Goal: Task Accomplishment & Management: Manage account settings

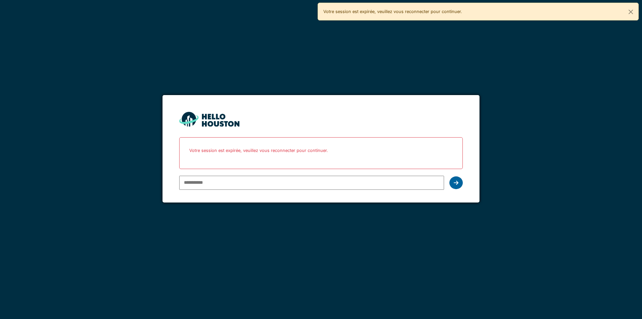
type input "**********"
click at [459, 184] on div at bounding box center [455, 182] width 13 height 13
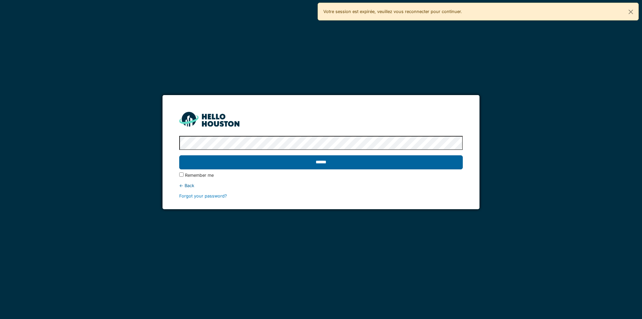
click at [412, 160] on input "******" at bounding box center [320, 162] width 283 height 14
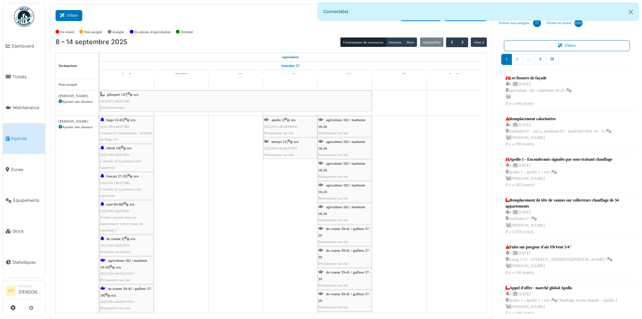
click at [68, 17] on button "Filtrer" at bounding box center [68, 15] width 27 height 11
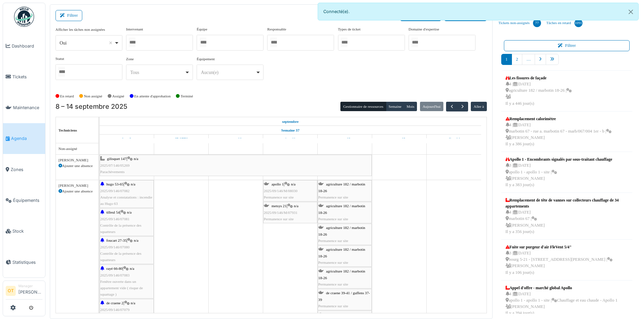
click at [116, 42] on div "Oui Remove item" at bounding box center [88, 43] width 61 height 10
select select "**"
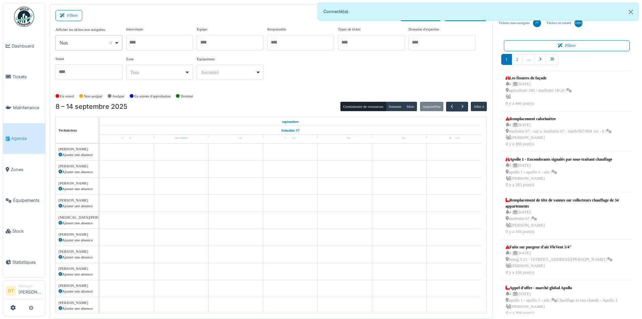
click at [157, 46] on div at bounding box center [159, 43] width 67 height 16
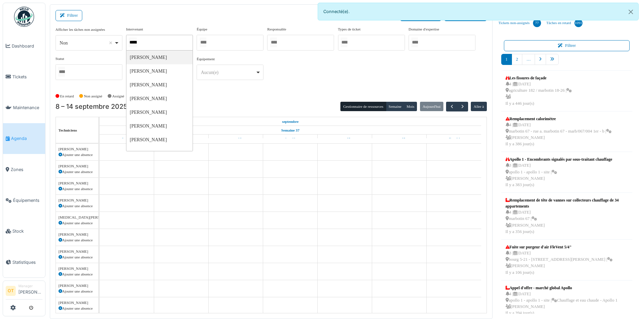
type input "******"
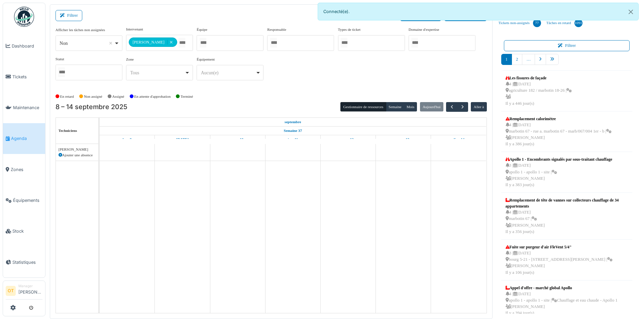
click at [328, 75] on div "**********" at bounding box center [270, 55] width 431 height 59
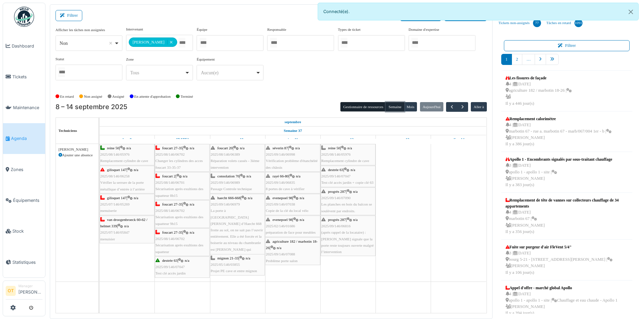
click at [397, 105] on button "Semaine" at bounding box center [395, 106] width 18 height 9
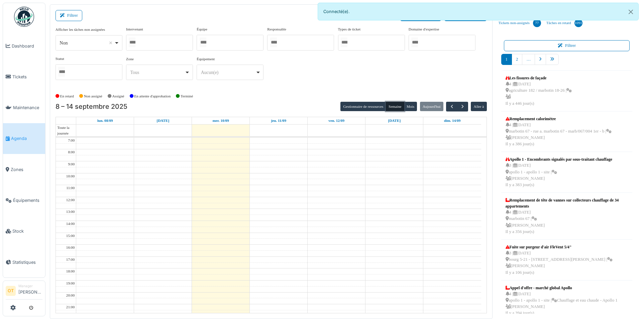
click at [165, 42] on div at bounding box center [159, 43] width 67 height 16
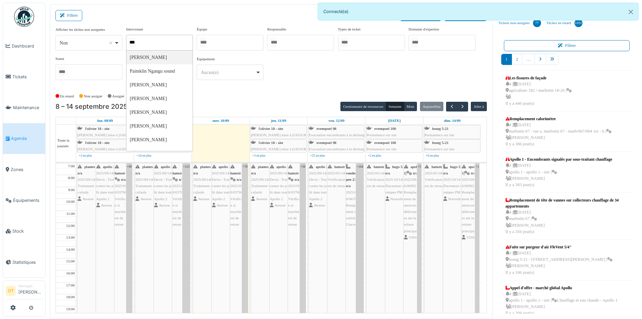
type input "****"
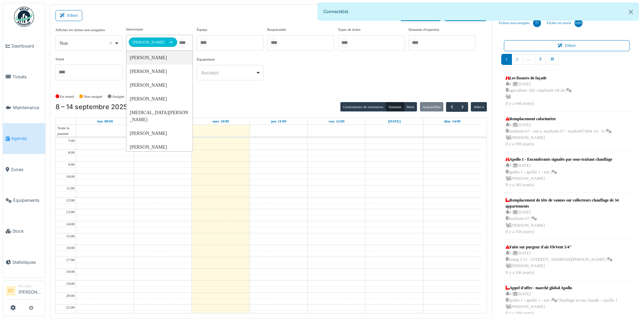
click at [333, 73] on div "**********" at bounding box center [270, 55] width 431 height 59
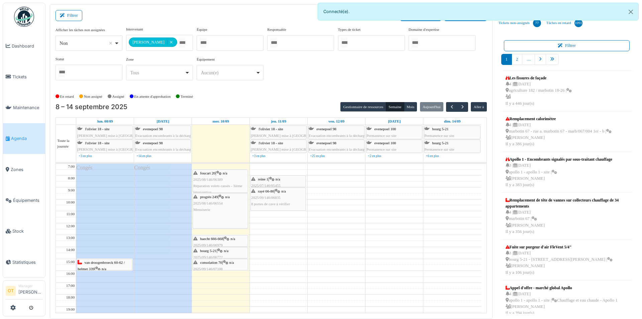
click at [313, 54] on div "**********" at bounding box center [270, 55] width 431 height 59
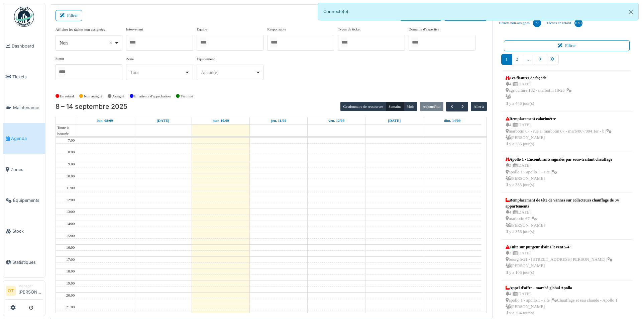
click at [156, 43] on div at bounding box center [159, 43] width 67 height 16
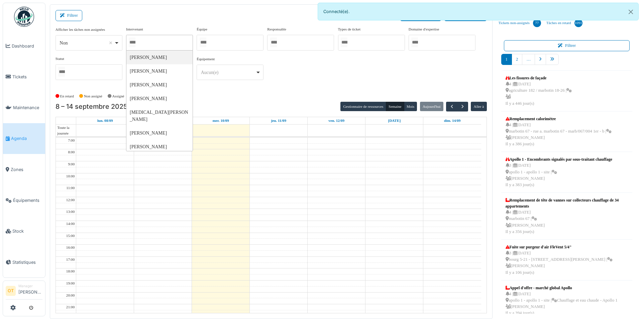
click at [167, 24] on div "Filtrer Créer un ticket Liste des tâches" at bounding box center [270, 18] width 431 height 16
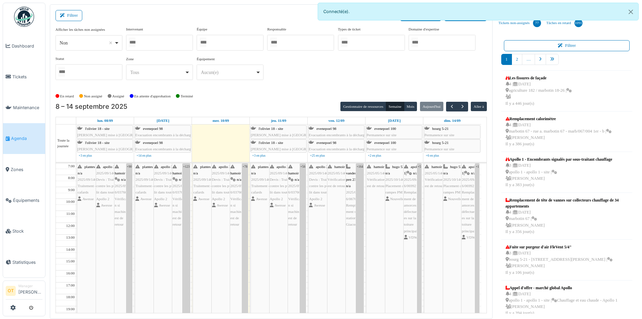
click at [161, 42] on div at bounding box center [159, 43] width 67 height 16
click at [181, 21] on div "Filtrer Créer un ticket Liste des tâches" at bounding box center [270, 18] width 431 height 16
click at [171, 48] on div at bounding box center [159, 43] width 67 height 16
type input "****"
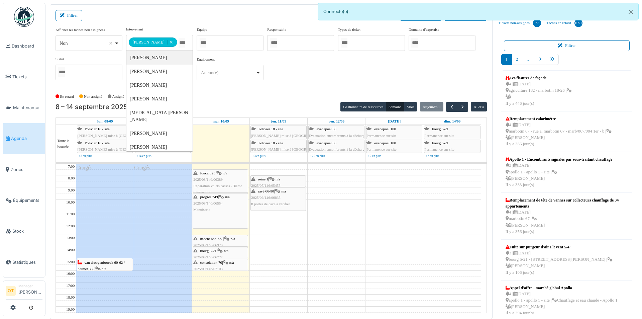
click at [318, 197] on td at bounding box center [278, 196] width 405 height 6
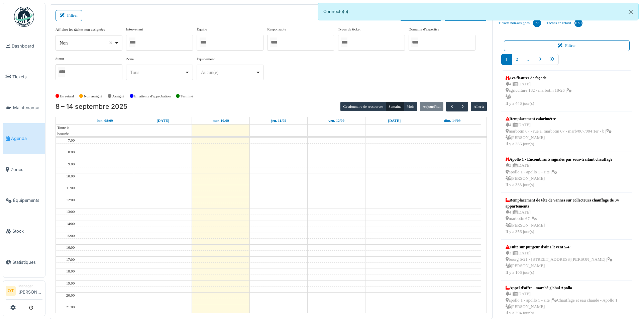
click at [156, 41] on div at bounding box center [159, 43] width 67 height 16
type input "******"
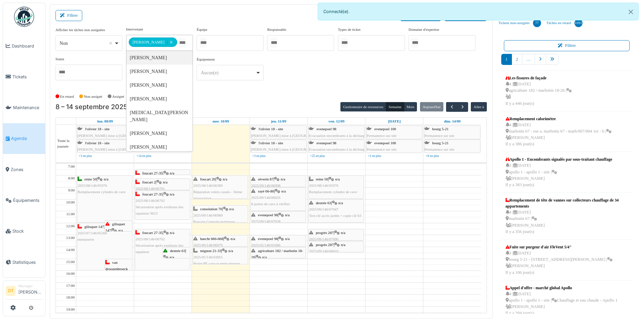
click at [413, 242] on td at bounding box center [278, 244] width 405 height 6
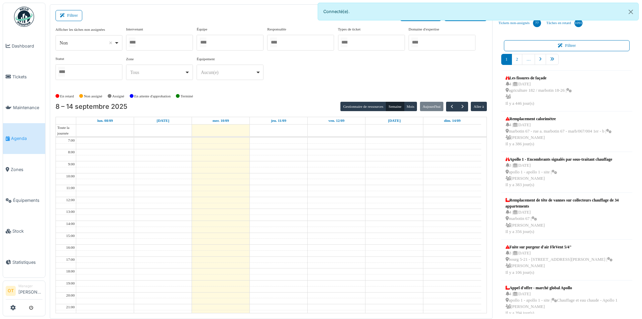
click at [165, 41] on div at bounding box center [159, 43] width 67 height 16
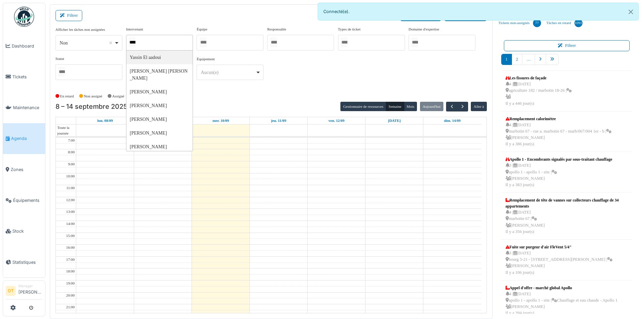
type input "*****"
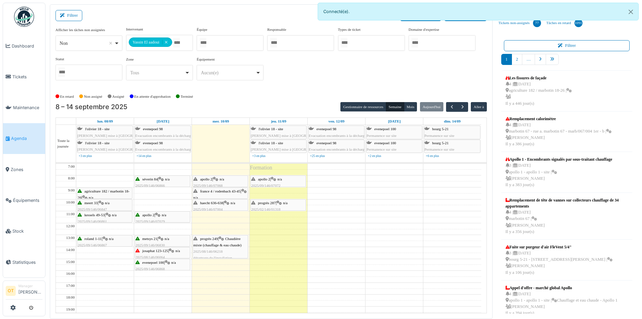
click at [321, 70] on div "**********" at bounding box center [270, 55] width 431 height 59
click at [282, 240] on div "Formation" at bounding box center [278, 264] width 57 height 202
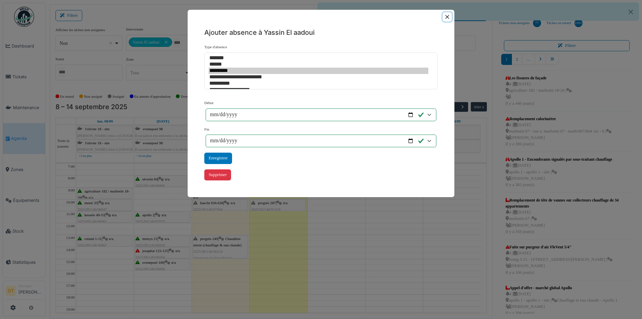
click at [451, 17] on button "Close" at bounding box center [447, 16] width 9 height 9
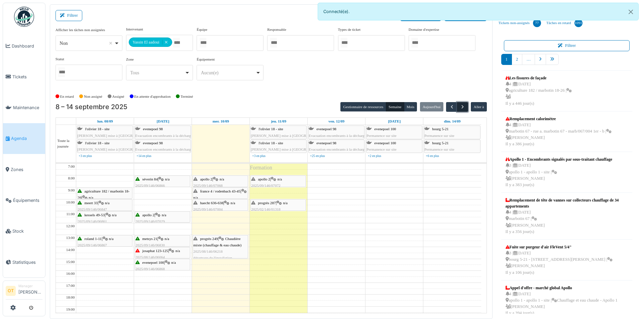
click at [464, 107] on span "button" at bounding box center [463, 107] width 6 height 6
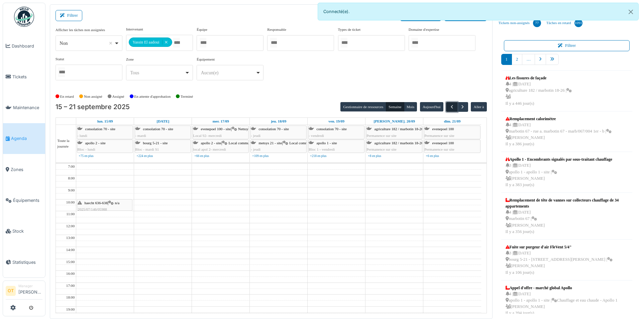
click at [452, 107] on span "button" at bounding box center [452, 107] width 6 height 6
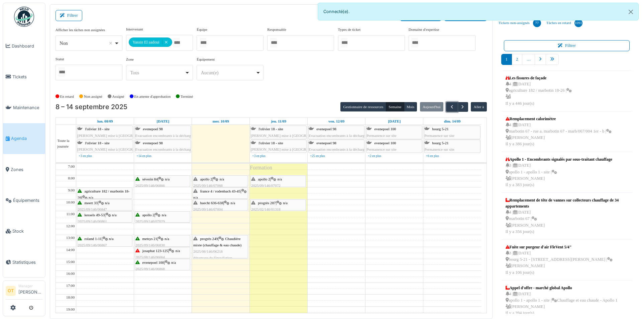
click at [215, 251] on span "2025/08/146/06218" at bounding box center [207, 251] width 29 height 4
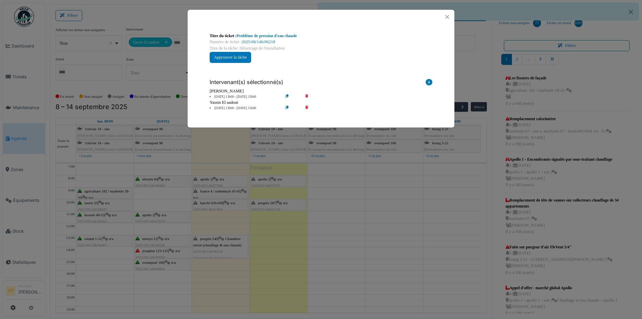
click at [211, 275] on div "Titre du ticket : Problème de pression d'eau chaude Numéro de ticket : 2025/08/…" at bounding box center [321, 159] width 642 height 319
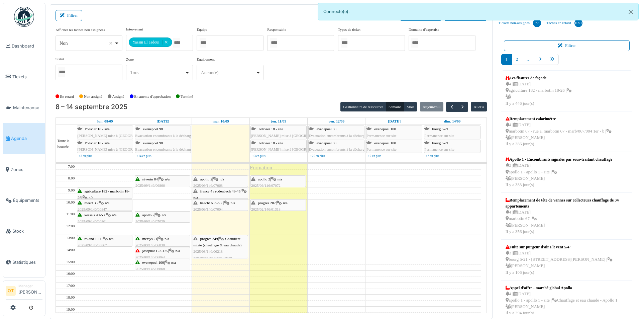
click at [216, 250] on span "2025/08/146/06218" at bounding box center [207, 251] width 29 height 4
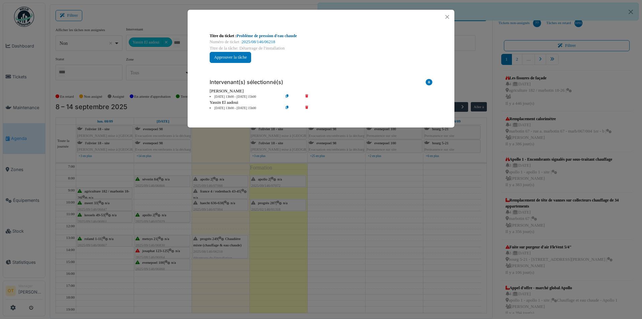
click at [275, 36] on link "Problème de pression d'eau chaude" at bounding box center [267, 35] width 60 height 5
click at [450, 19] on button "Close" at bounding box center [447, 16] width 9 height 9
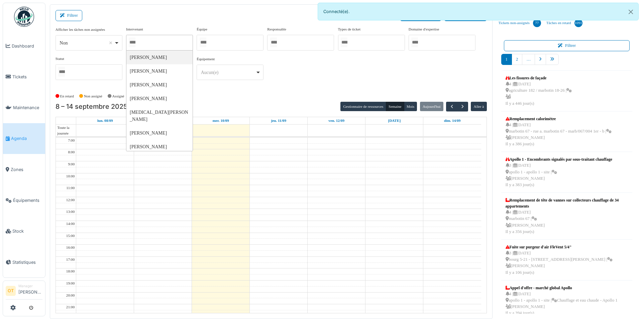
click at [167, 42] on div at bounding box center [159, 43] width 67 height 16
type input "*****"
click at [310, 78] on div "**********" at bounding box center [270, 55] width 431 height 59
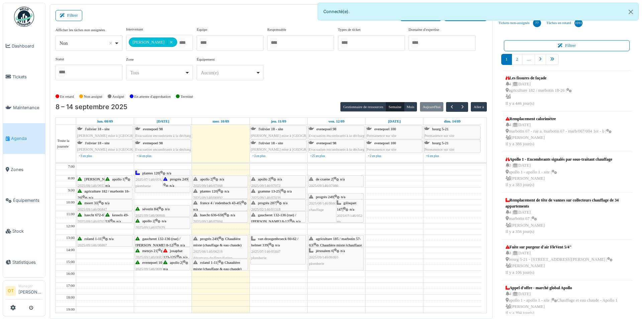
click at [280, 244] on span "n/a" at bounding box center [277, 245] width 5 height 4
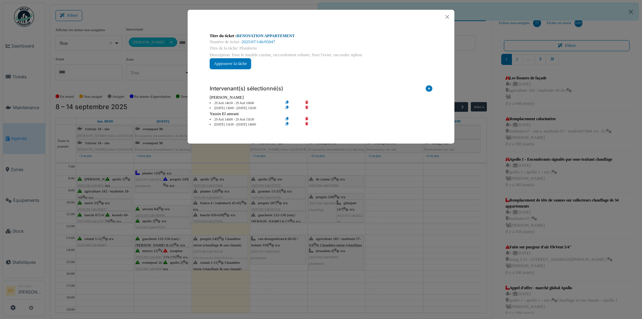
click at [287, 37] on link "RENOVATION APPARTEMENT" at bounding box center [266, 35] width 58 height 5
click at [397, 213] on div "Titre du ticket : RENOVATION APPARTEMENT Numéro de ticket : 2025/07/146/05847 T…" at bounding box center [321, 159] width 642 height 319
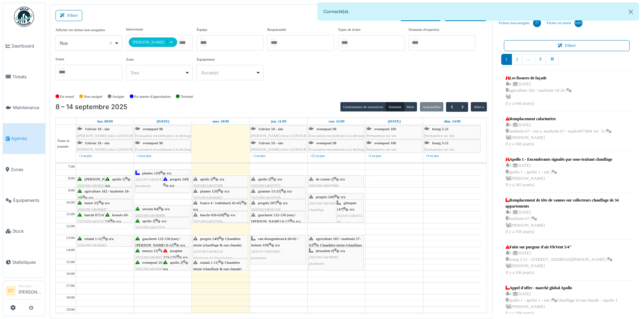
click at [315, 79] on div "**********" at bounding box center [270, 55] width 431 height 59
click at [290, 86] on div "**********" at bounding box center [270, 58] width 431 height 65
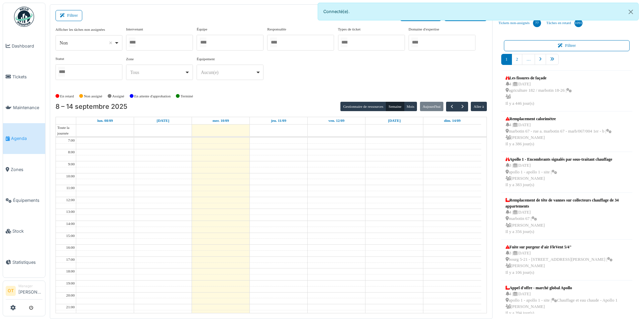
click at [158, 43] on div at bounding box center [159, 43] width 67 height 16
type input "******"
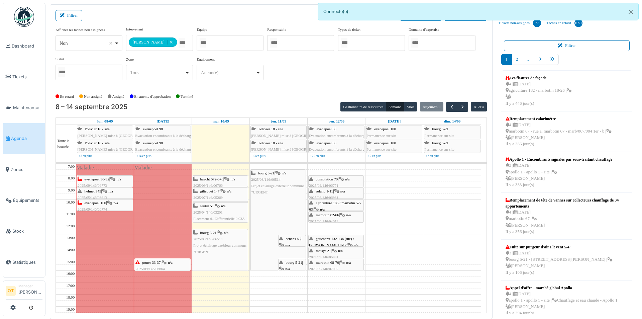
click at [326, 57] on div "**********" at bounding box center [270, 55] width 431 height 59
click at [220, 179] on span "haecht 672-676" at bounding box center [211, 179] width 23 height 4
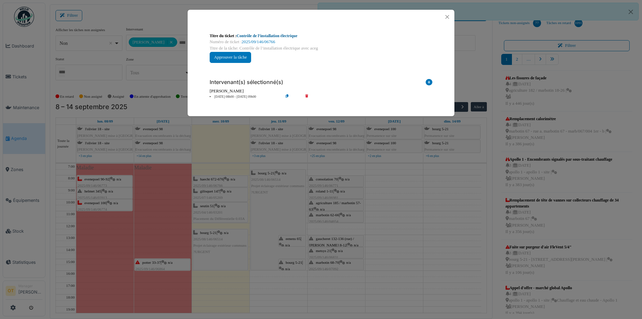
click at [289, 35] on link "Contrôle de l’installation électrique" at bounding box center [267, 35] width 61 height 5
click at [263, 35] on link "Contrôle de l’installation électrique" at bounding box center [267, 35] width 61 height 5
click at [427, 204] on div "Titre du ticket : Contrôle de l’installation électrique Numéro de ticket : 2025…" at bounding box center [321, 159] width 642 height 319
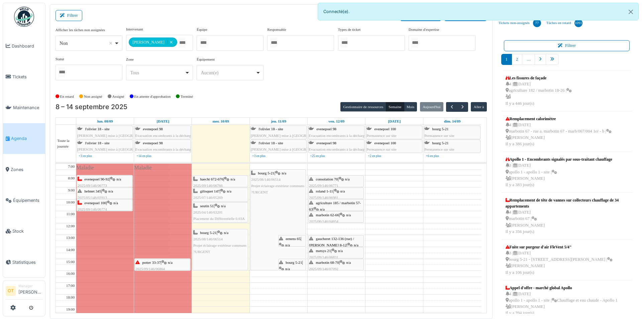
click at [212, 197] on span "2025/07/146/05269" at bounding box center [207, 197] width 29 height 4
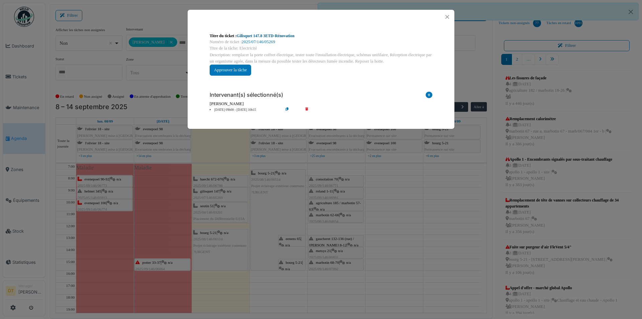
click at [284, 34] on link "Gilisquet 147.8 3ETD-Rénovation" at bounding box center [266, 35] width 58 height 5
click at [446, 15] on button "Close" at bounding box center [447, 16] width 9 height 9
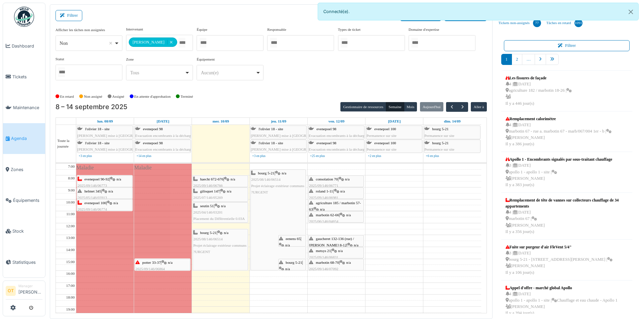
click at [219, 211] on span "2025/04/146/03201" at bounding box center [207, 212] width 29 height 4
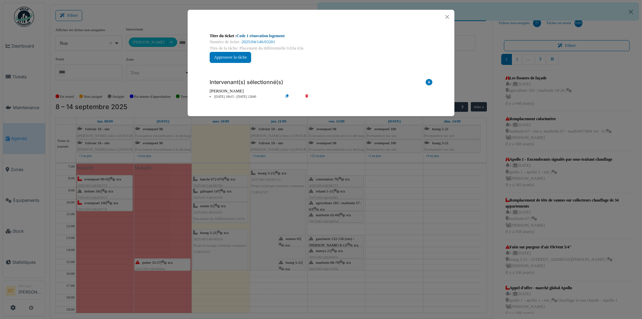
click at [279, 36] on link "Code 1 rénovation logement" at bounding box center [261, 35] width 48 height 5
click at [418, 224] on div "Titre du ticket : Code 1 rénovation logement Numéro de ticket : 2025/04/146/032…" at bounding box center [321, 159] width 642 height 319
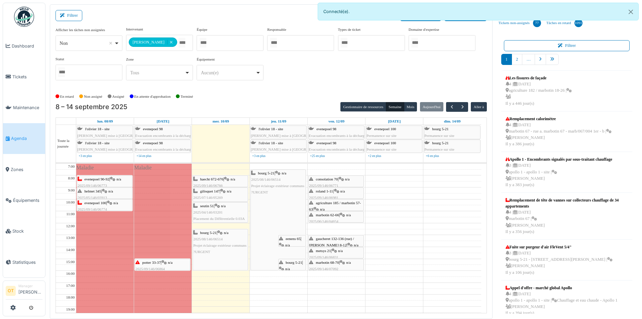
click at [218, 248] on div "bourg 5-21 | n/a 2025/08/146/06514 Projet éclairage extérieur communs ?URGENT" at bounding box center [220, 242] width 54 height 26
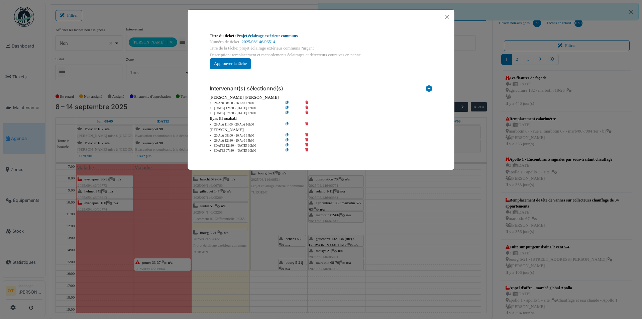
click at [285, 35] on link "Projet éclairage extérieur communs" at bounding box center [267, 35] width 61 height 5
drag, startPoint x: 449, startPoint y: 17, endPoint x: 426, endPoint y: 0, distance: 28.5
click at [448, 16] on button "Close" at bounding box center [447, 16] width 9 height 9
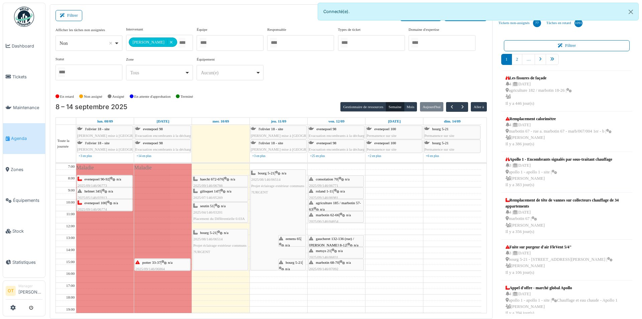
click at [178, 42] on input "Tous" at bounding box center [181, 43] width 7 height 10
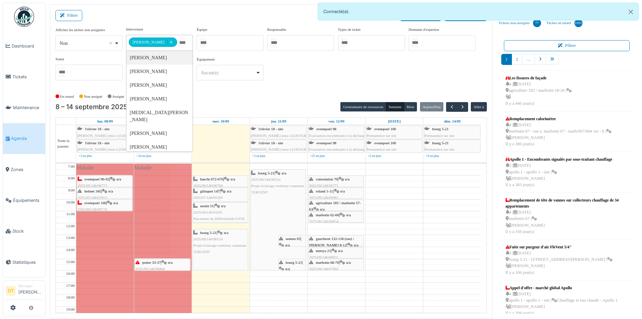
click at [169, 41] on div "Robert Gaspar Remove item" at bounding box center [153, 42] width 49 height 5
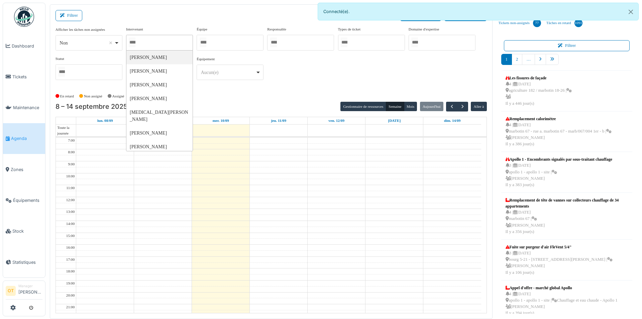
click at [165, 45] on div at bounding box center [159, 43] width 67 height 16
type input "*"
type input "****"
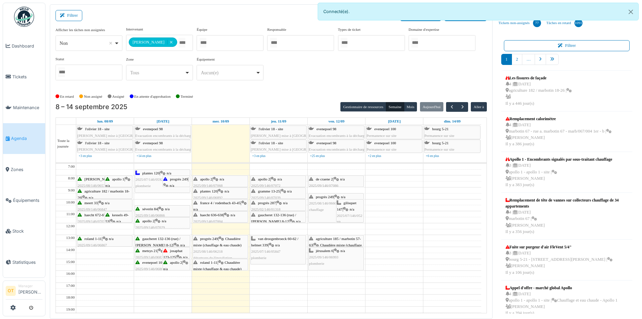
click at [302, 66] on div "**********" at bounding box center [270, 55] width 431 height 59
click at [325, 211] on div "progrès 249 | n/a 2025/08/146/06604 chauffage" at bounding box center [336, 203] width 54 height 19
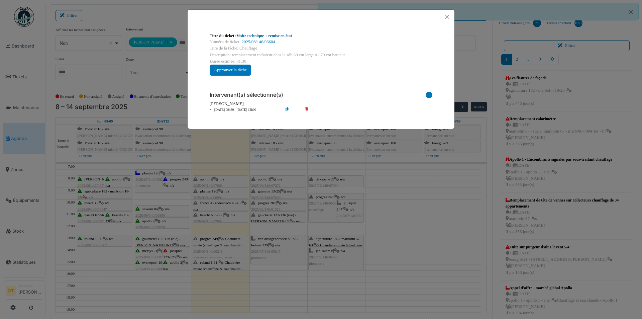
click at [284, 37] on link "Visite technique + remise en état" at bounding box center [264, 35] width 55 height 5
click at [419, 212] on div "Titre du ticket : Visite technique + remise en état Numéro de ticket : 2025/08/…" at bounding box center [321, 159] width 642 height 319
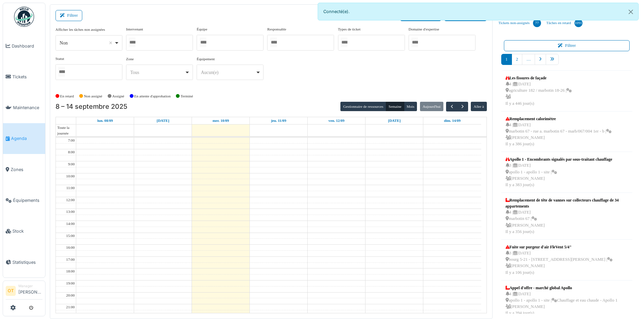
click at [161, 46] on div at bounding box center [159, 43] width 67 height 16
type input "******"
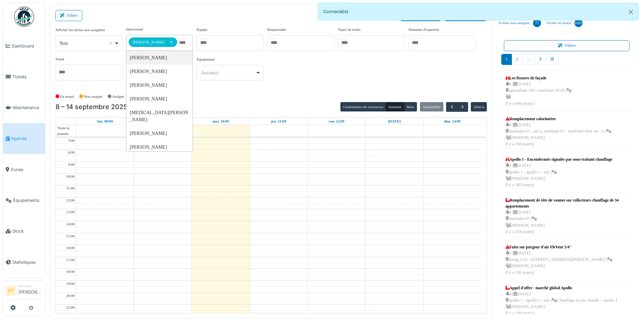
click at [311, 80] on div "**********" at bounding box center [270, 55] width 431 height 59
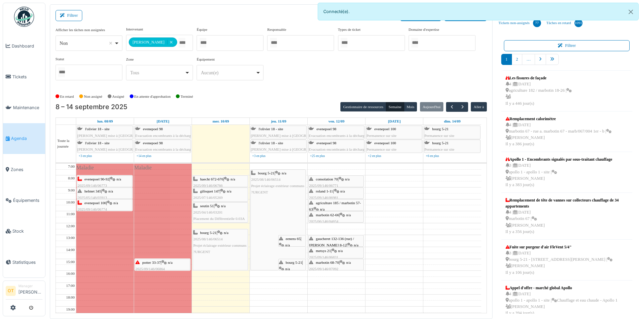
click at [213, 182] on div "haecht 672-676 | n/a 2025/09/146/06766 Contrôle de l’installation électrique av…" at bounding box center [220, 189] width 54 height 26
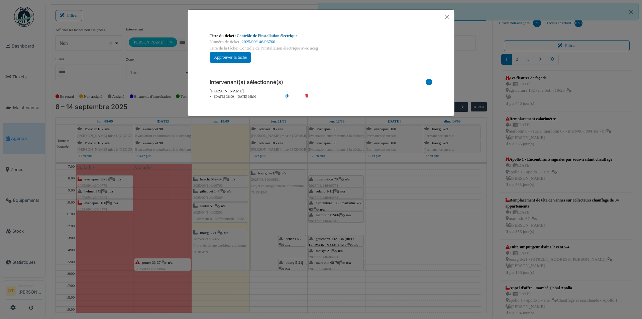
click at [284, 37] on link "Contrôle de l’installation électrique" at bounding box center [267, 35] width 61 height 5
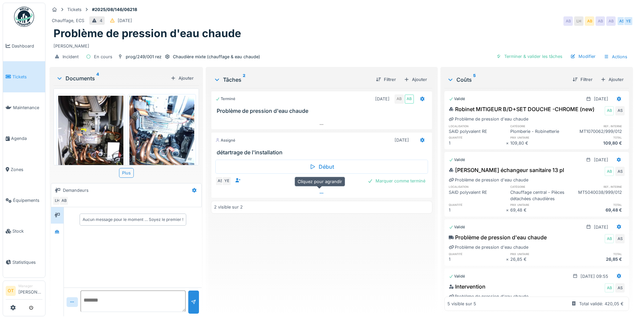
click at [309, 194] on div at bounding box center [321, 193] width 220 height 10
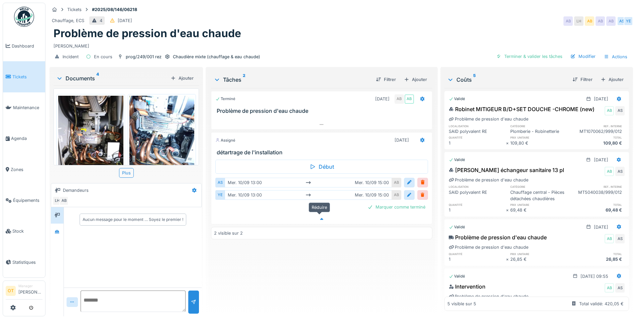
click at [319, 217] on icon at bounding box center [321, 219] width 5 height 4
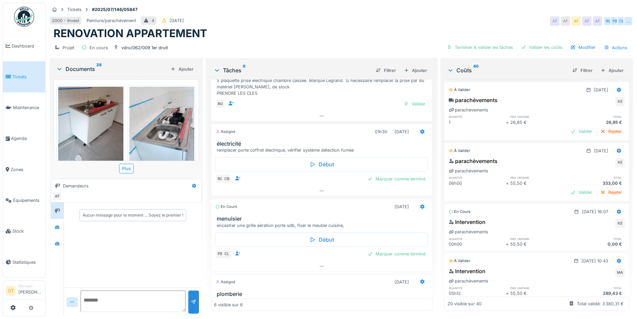
scroll to position [325, 0]
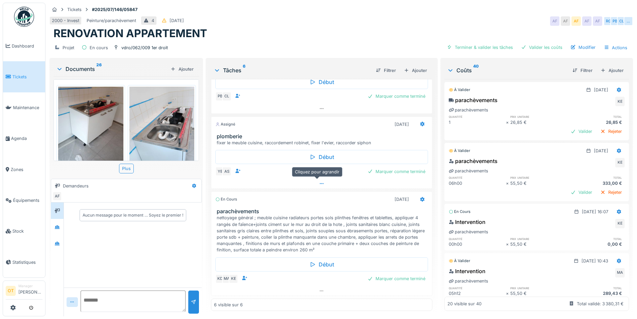
click at [321, 184] on div at bounding box center [321, 183] width 220 height 10
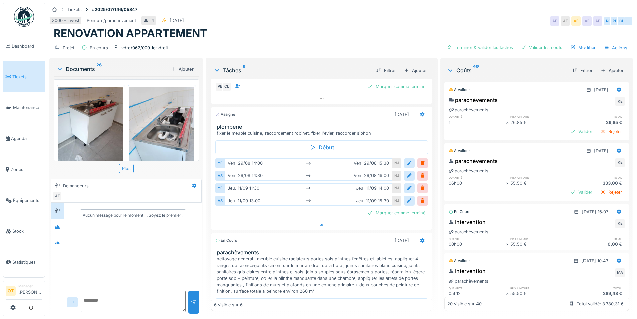
scroll to position [375, 0]
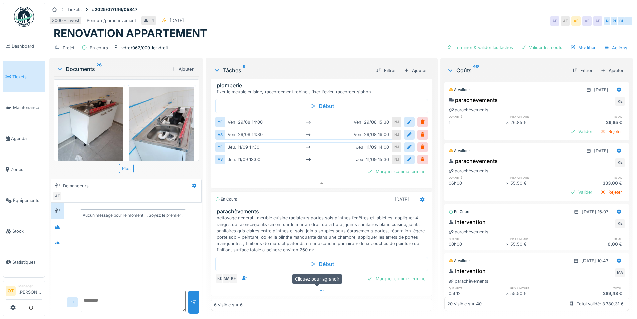
click at [319, 288] on icon at bounding box center [321, 290] width 5 height 4
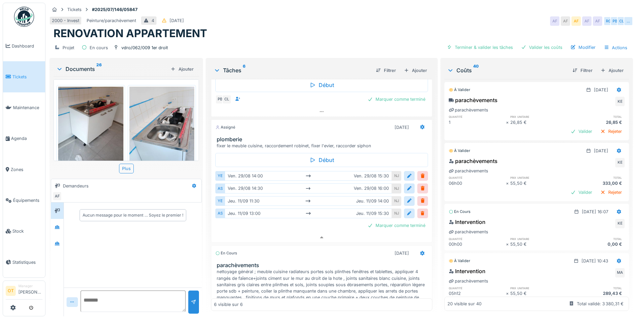
scroll to position [305, 0]
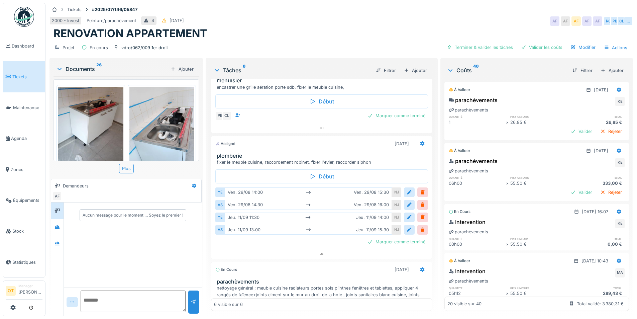
click at [86, 124] on img at bounding box center [90, 130] width 65 height 87
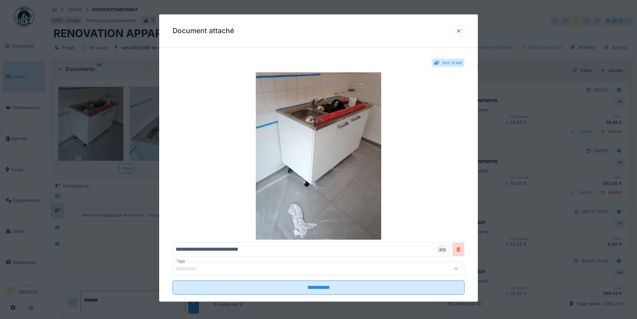
click at [86, 124] on div at bounding box center [318, 159] width 637 height 319
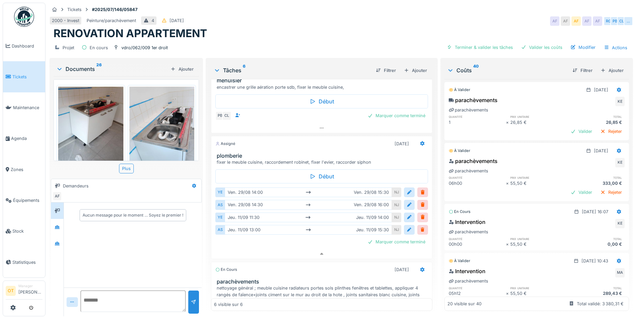
click at [145, 126] on img at bounding box center [161, 130] width 65 height 87
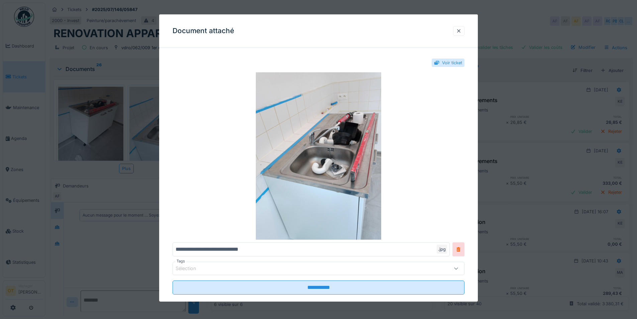
click at [139, 126] on div at bounding box center [318, 159] width 637 height 319
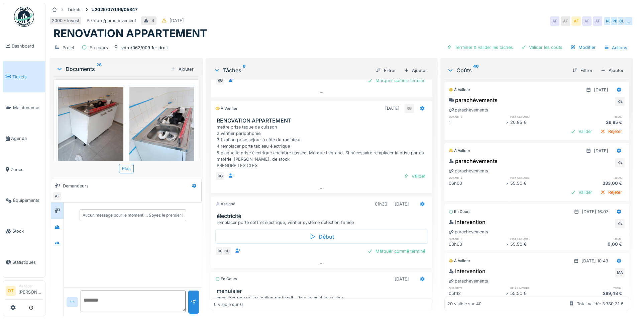
scroll to position [0, 0]
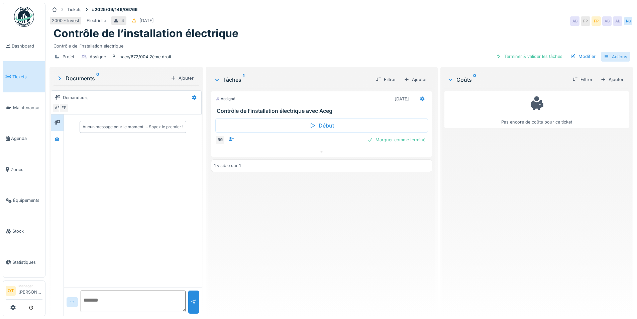
click at [612, 54] on div "Actions" at bounding box center [615, 57] width 29 height 10
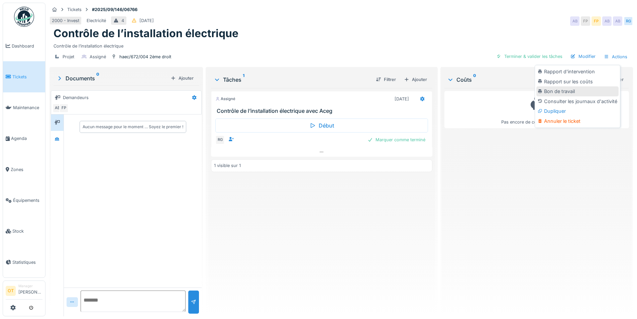
click at [580, 89] on div "Bon de travail" at bounding box center [577, 91] width 82 height 10
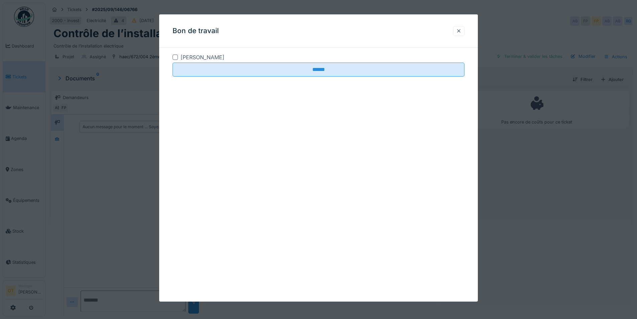
click at [172, 55] on div at bounding box center [174, 56] width 5 height 5
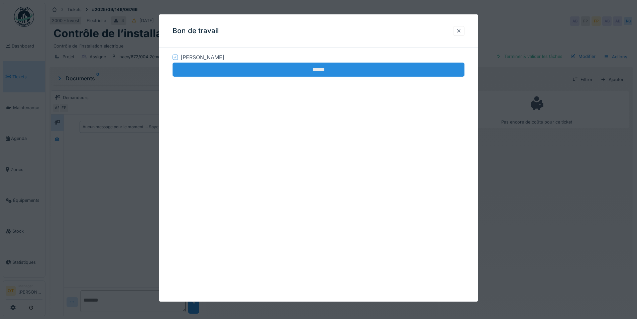
click at [294, 69] on input "******" at bounding box center [318, 70] width 292 height 14
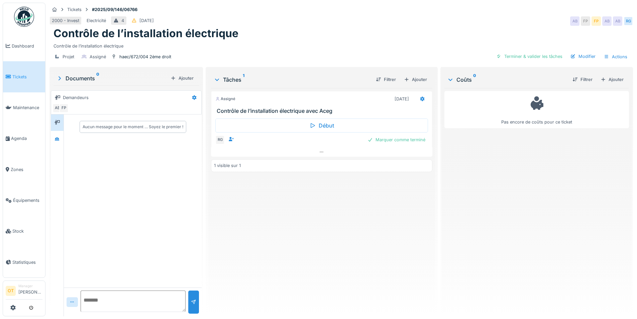
click at [306, 145] on div "Début RG Marquer comme terminé" at bounding box center [321, 130] width 221 height 33
click at [311, 150] on div at bounding box center [321, 152] width 221 height 10
click at [57, 137] on icon at bounding box center [56, 139] width 5 height 4
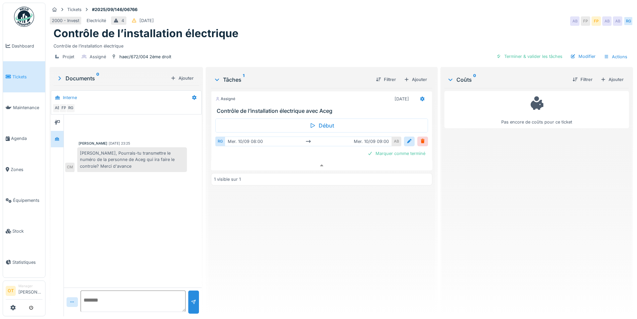
click at [153, 164] on div "[PERSON_NAME], Pourrais-tu transmettre le numéro de la personne de Aceg qui ira…" at bounding box center [132, 159] width 110 height 25
click at [279, 40] on div "Contrôle de l’installation électrique" at bounding box center [340, 44] width 575 height 9
click at [241, 30] on div "Contrôle de l’installation électrique" at bounding box center [340, 33] width 575 height 13
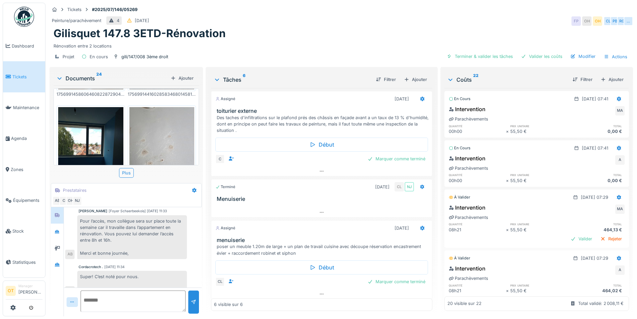
scroll to position [172, 0]
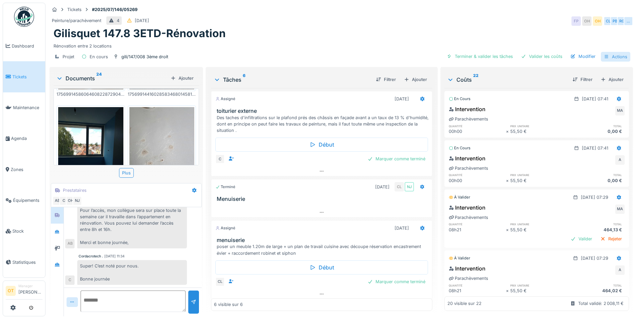
click at [614, 53] on div "Actions" at bounding box center [615, 57] width 29 height 10
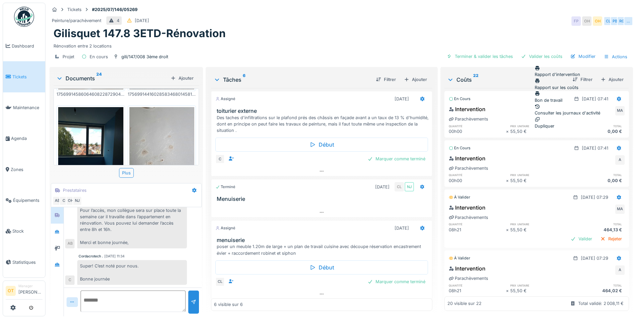
click at [558, 91] on div "Bon de travail" at bounding box center [567, 97] width 66 height 13
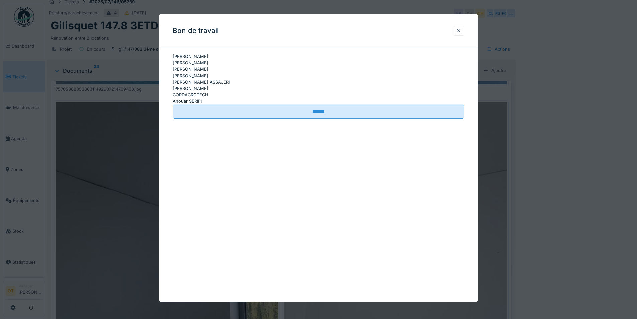
click at [175, 66] on div at bounding box center [318, 66] width 292 height 0
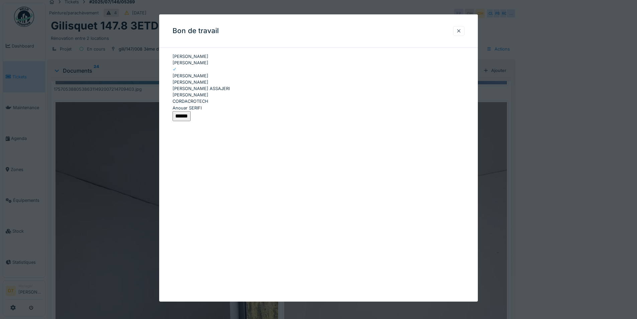
click at [191, 121] on input "******" at bounding box center [181, 116] width 18 height 10
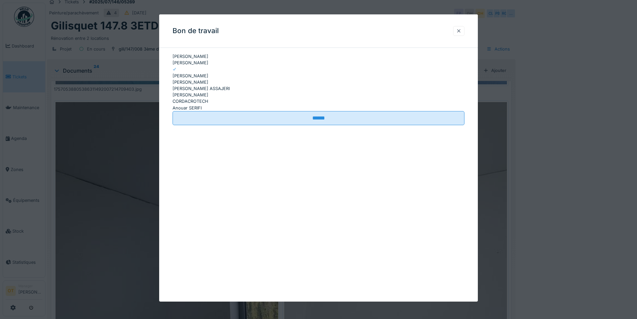
click at [460, 34] on div at bounding box center [458, 31] width 11 height 10
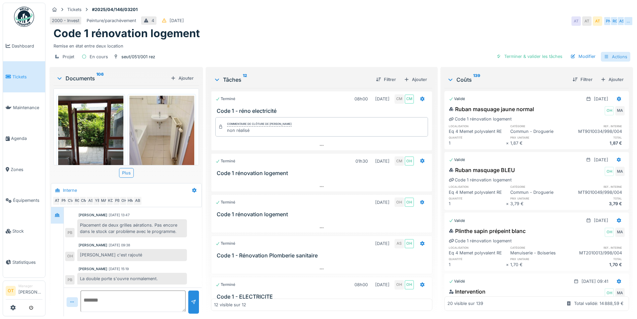
click at [621, 52] on div "Actions" at bounding box center [615, 57] width 29 height 10
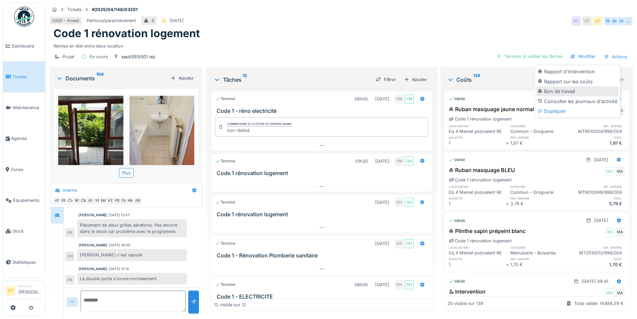
click at [566, 86] on div "Bon de travail" at bounding box center [577, 91] width 82 height 10
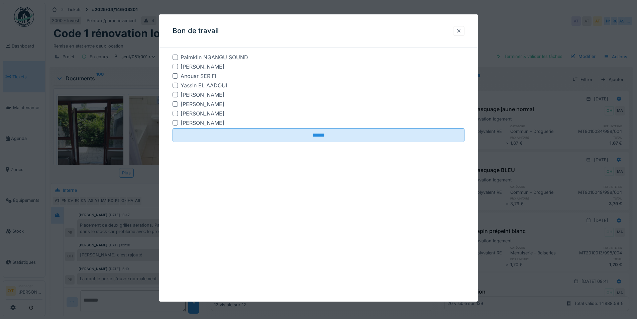
click at [175, 67] on div at bounding box center [174, 66] width 5 height 5
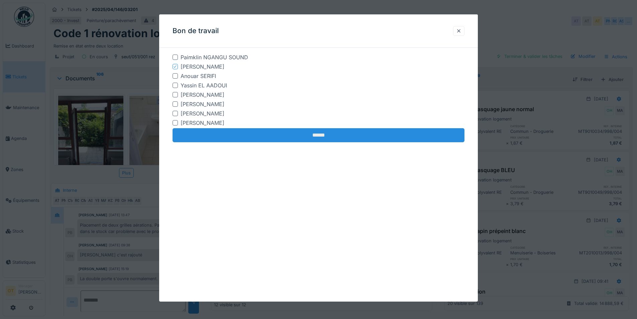
click at [325, 134] on input "******" at bounding box center [318, 135] width 292 height 14
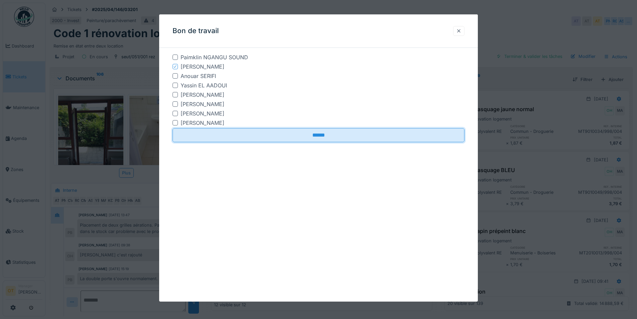
click at [461, 31] on div at bounding box center [458, 31] width 5 height 6
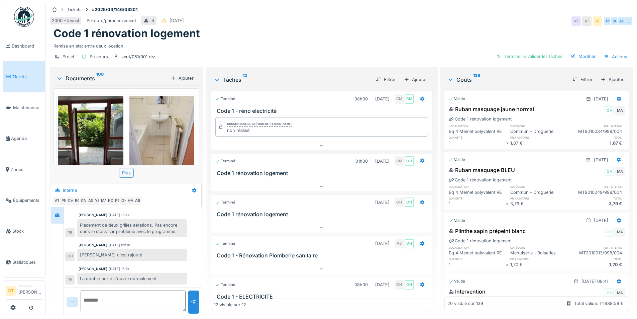
drag, startPoint x: 369, startPoint y: 83, endPoint x: 378, endPoint y: 112, distance: 30.4
drag, startPoint x: 378, startPoint y: 112, endPoint x: 436, endPoint y: 91, distance: 61.7
click at [436, 91] on div "Tickets #2025/04/146/03201 2000 - Invest Peinture/parachèvement 4 15/04/2025 AT…" at bounding box center [340, 159] width 591 height 319
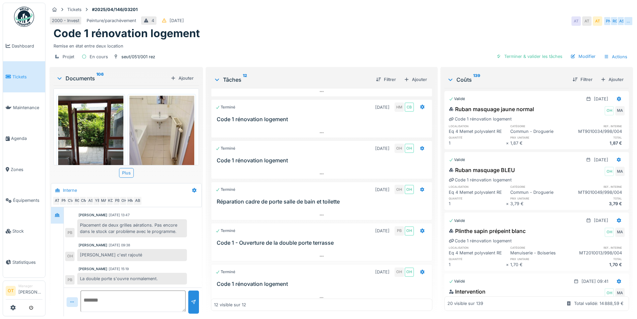
scroll to position [335, 0]
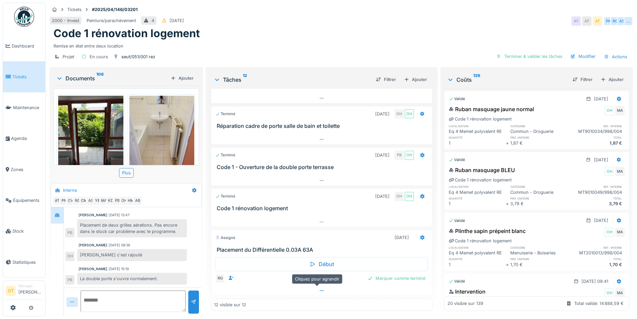
click at [309, 285] on div at bounding box center [321, 290] width 220 height 10
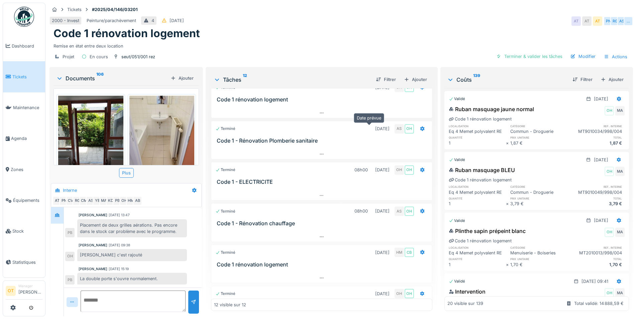
scroll to position [0, 0]
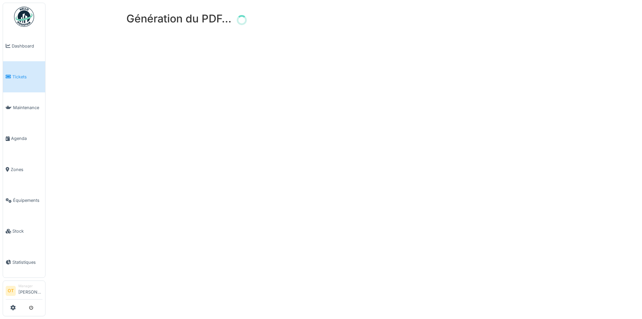
click at [451, 92] on div "Génération du PDF…" at bounding box center [343, 159] width 596 height 319
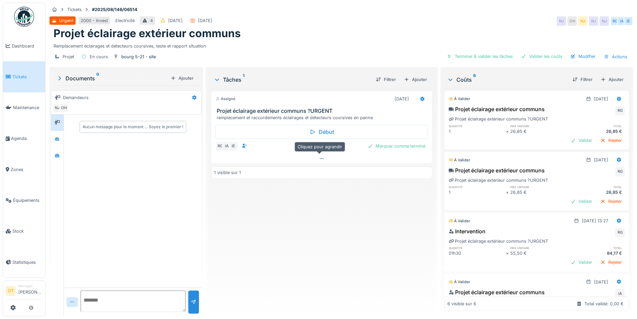
click at [315, 160] on div at bounding box center [321, 158] width 220 height 10
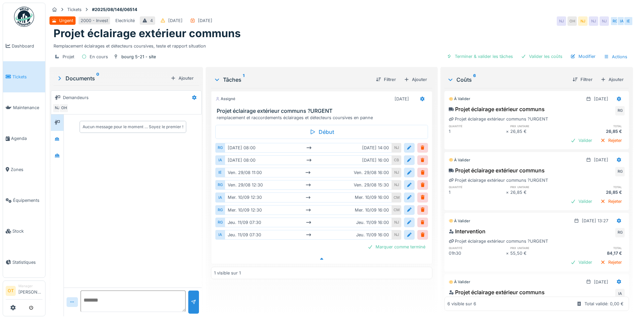
scroll to position [5, 0]
click at [362, 56] on div "Projet En cours bourg 5-21 - site Terminer & valider les tâches Valider les coû…" at bounding box center [340, 56] width 583 height 15
click at [613, 52] on div "Actions" at bounding box center [615, 57] width 29 height 10
click at [580, 87] on div "Bon de travail" at bounding box center [577, 91] width 82 height 10
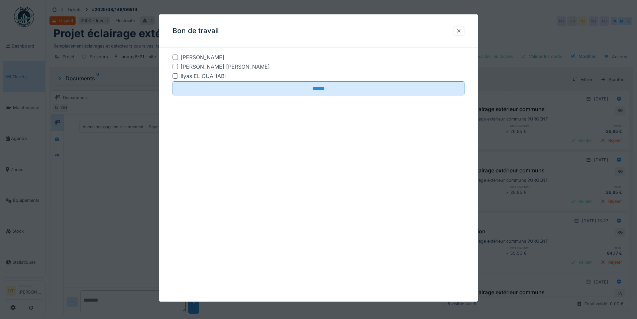
click at [173, 55] on div at bounding box center [174, 56] width 5 height 5
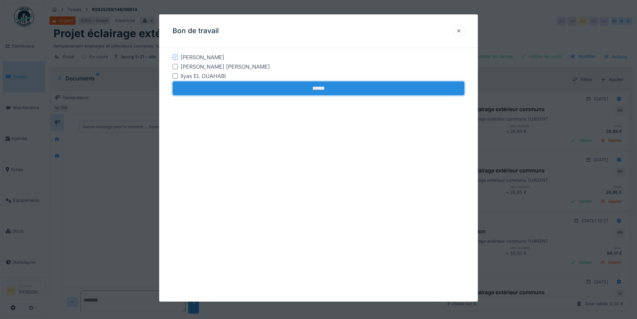
click at [304, 93] on input "******" at bounding box center [318, 88] width 292 height 14
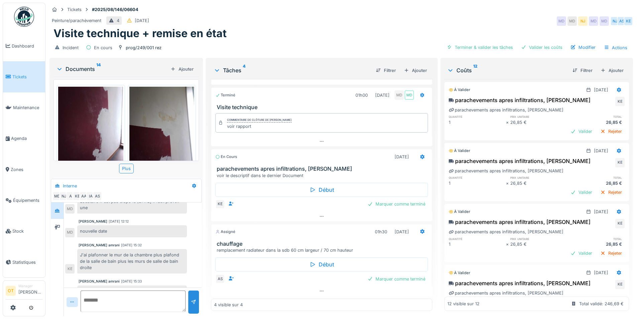
scroll to position [62, 0]
click at [314, 289] on div at bounding box center [321, 291] width 221 height 10
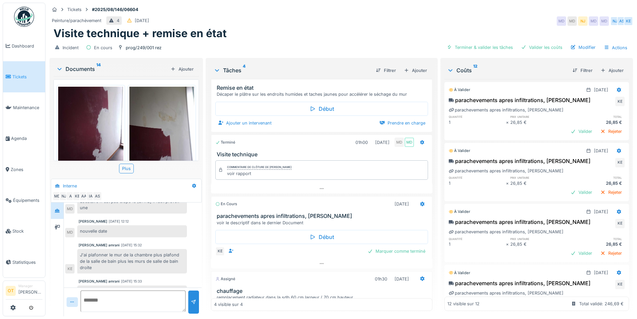
scroll to position [76, 0]
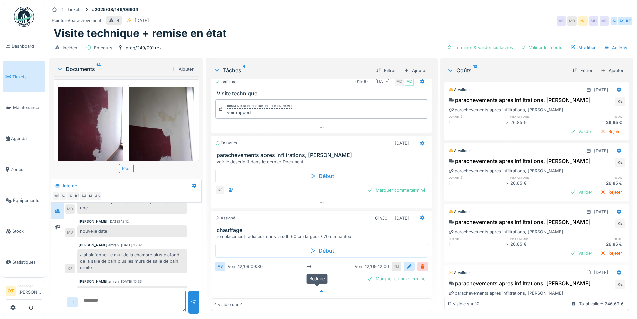
click at [319, 288] on icon at bounding box center [321, 290] width 5 height 4
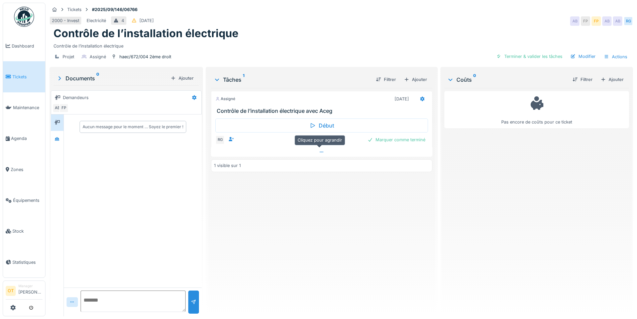
click at [319, 150] on icon at bounding box center [321, 152] width 5 height 4
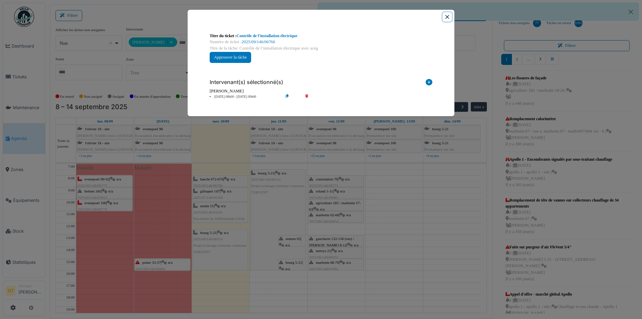
click at [450, 13] on button "Close" at bounding box center [447, 16] width 9 height 9
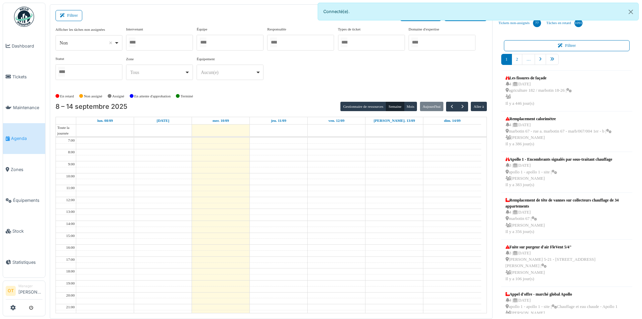
click at [164, 43] on div at bounding box center [159, 43] width 67 height 16
type input "***"
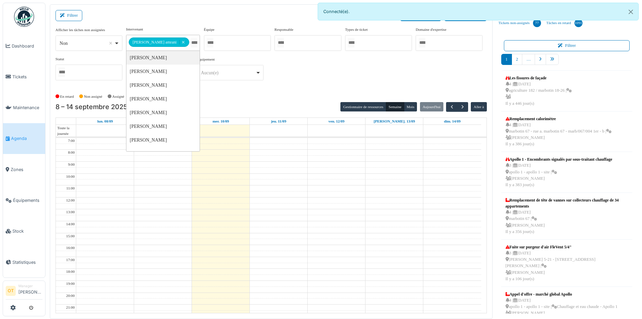
click at [333, 82] on div "**********" at bounding box center [270, 55] width 431 height 59
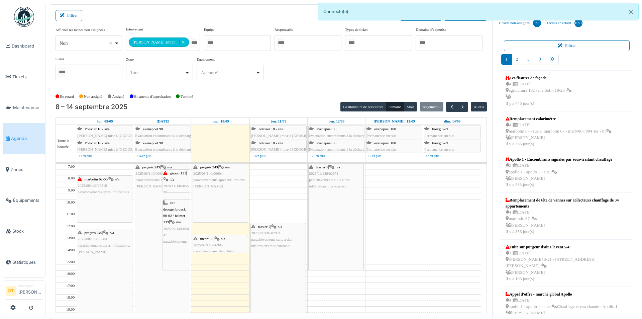
click at [172, 229] on span "2025/07/146/05847" at bounding box center [175, 231] width 25 height 10
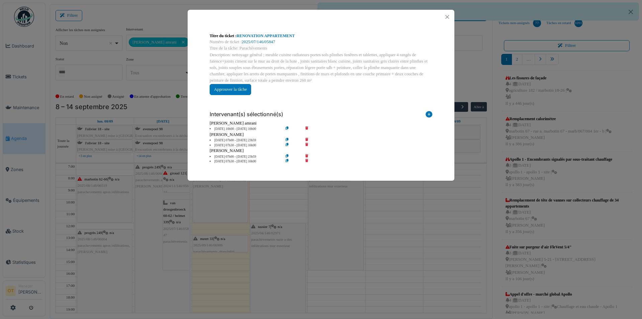
click at [172, 229] on div "Titre du ticket : RENOVATION APPARTEMENT Numéro de ticket : 2025/07/146/05847 T…" at bounding box center [321, 159] width 642 height 319
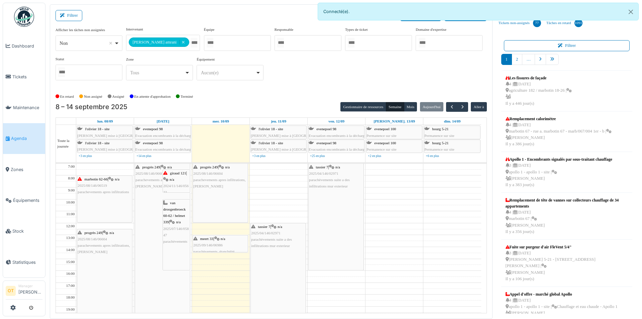
click at [175, 176] on div "giraud 121 | n/a 2024/11/146/05623 Infiltration / Réparation provisoire, Karim" at bounding box center [176, 199] width 26 height 58
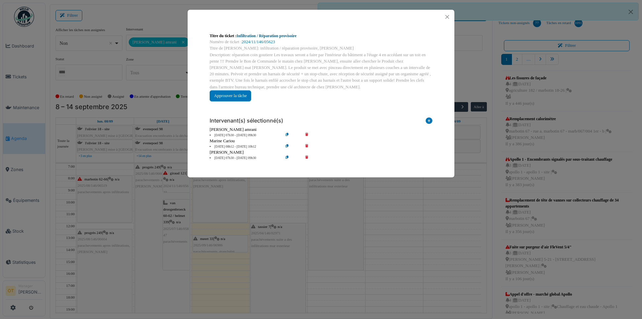
click at [269, 34] on link "Infiltration / Réparation provisoire" at bounding box center [267, 35] width 60 height 5
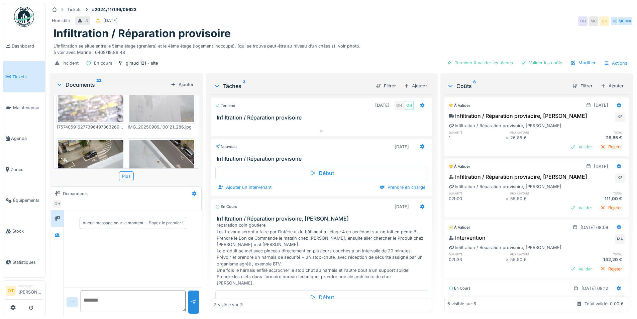
scroll to position [27, 0]
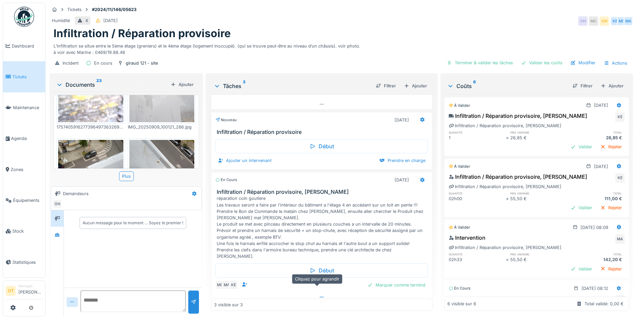
click at [319, 294] on icon at bounding box center [321, 296] width 5 height 4
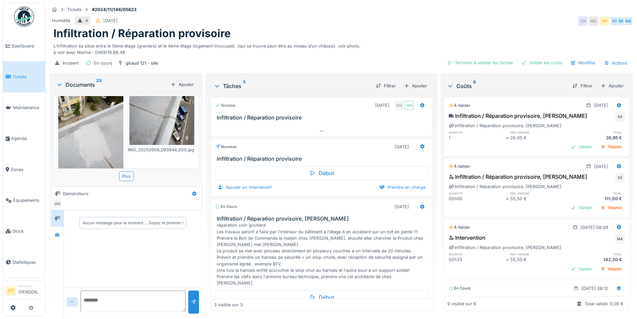
scroll to position [221, 0]
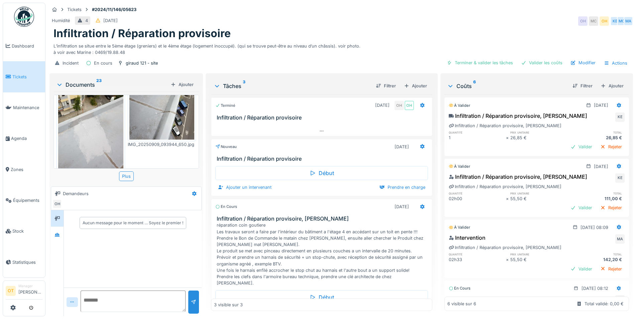
click at [100, 125] on img at bounding box center [90, 134] width 65 height 87
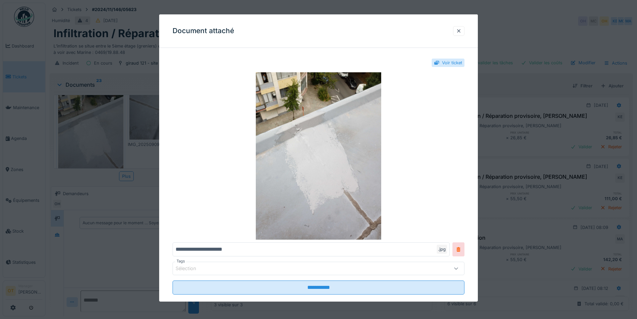
click at [100, 125] on div at bounding box center [318, 159] width 637 height 319
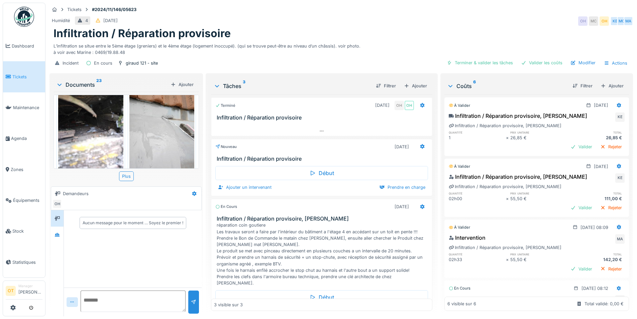
scroll to position [0, 0]
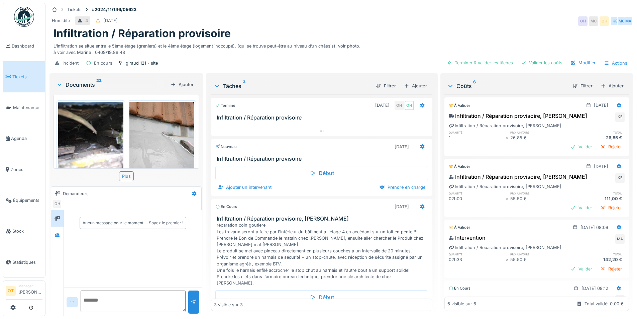
click at [105, 136] on img at bounding box center [90, 145] width 65 height 87
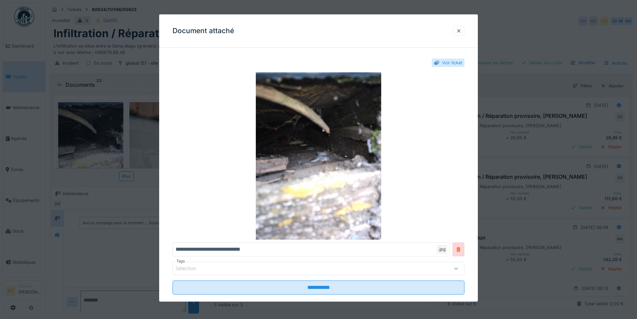
click at [105, 136] on div at bounding box center [318, 159] width 637 height 319
